Goal: Task Accomplishment & Management: Manage account settings

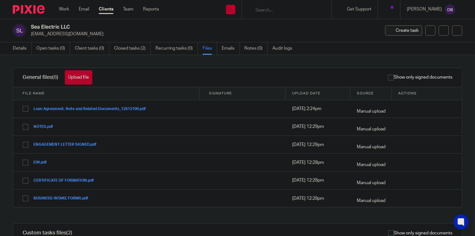
click at [172, 83] on div "Show only signed documents" at bounding box center [282, 77] width 360 height 19
click at [71, 79] on button "Upload file" at bounding box center [79, 77] width 28 height 14
